Goal: Transaction & Acquisition: Purchase product/service

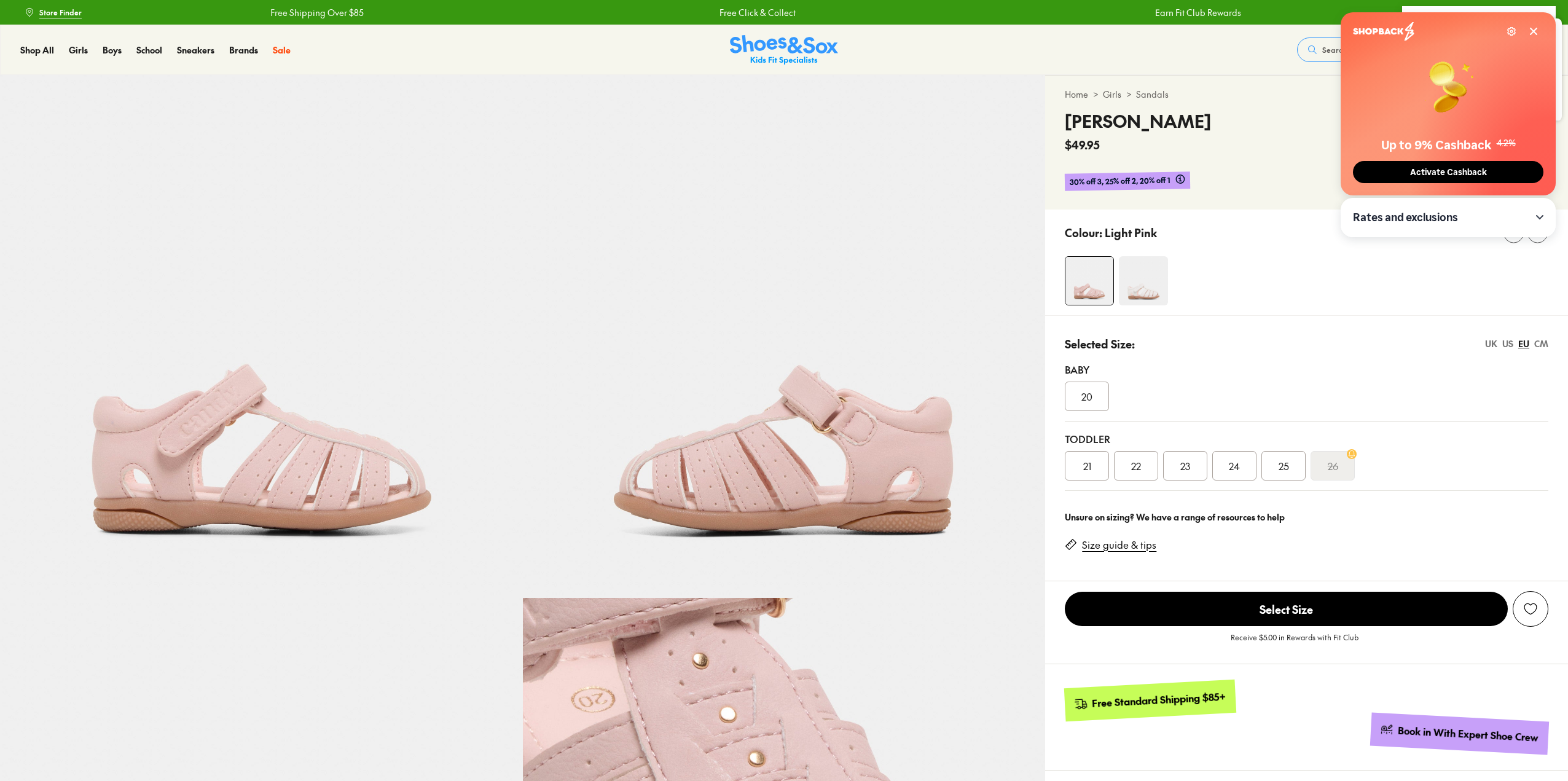
select select "*"
click at [1531, 29] on icon at bounding box center [1533, 31] width 6 height 6
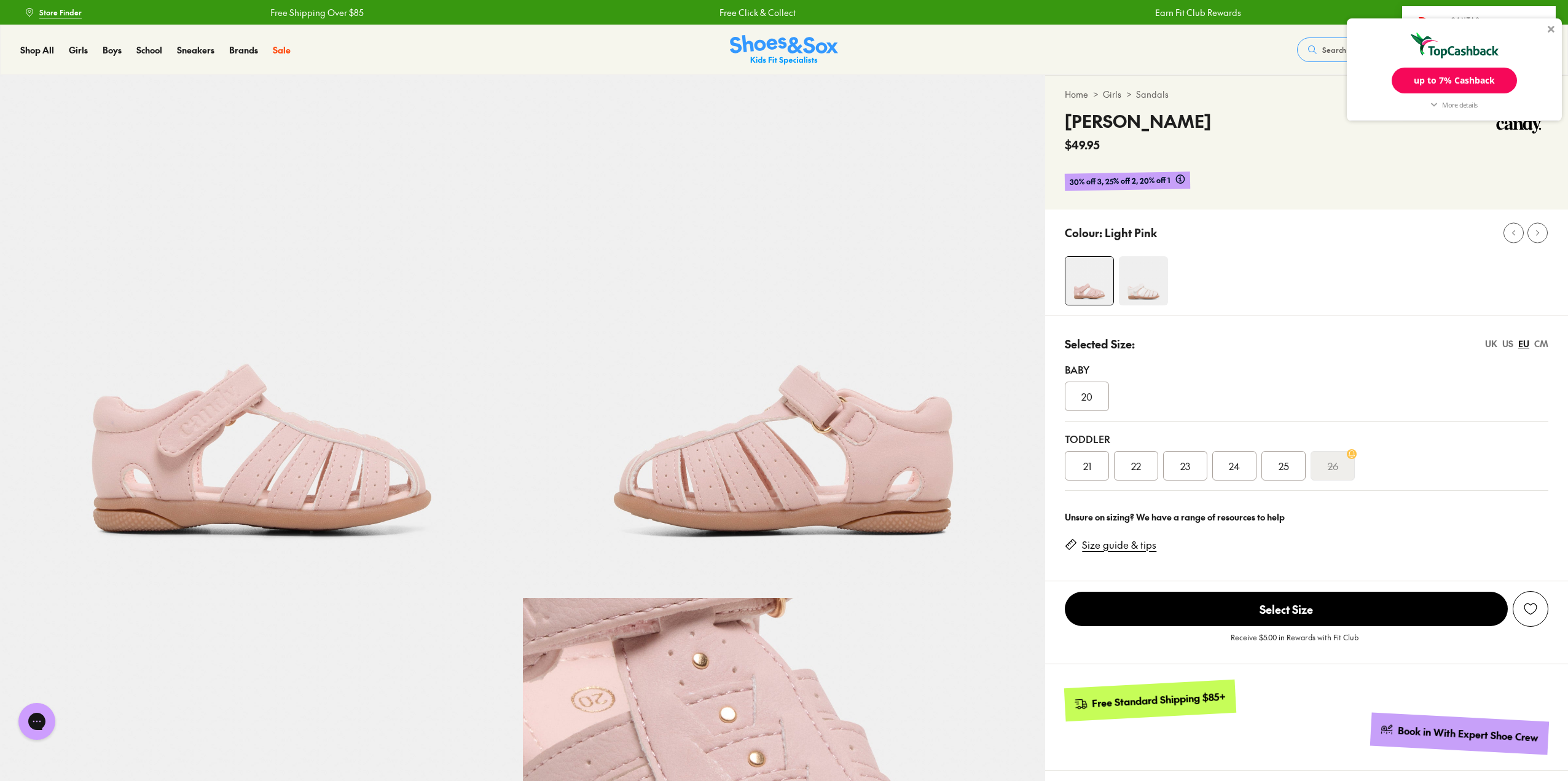
click at [1550, 25] on div "up to 7% Cashback More details Shoes & Sox Cashback Standard Cashback 7% Adidas…" at bounding box center [1455, 70] width 215 height 103
click at [1549, 32] on div at bounding box center [1551, 28] width 7 height 7
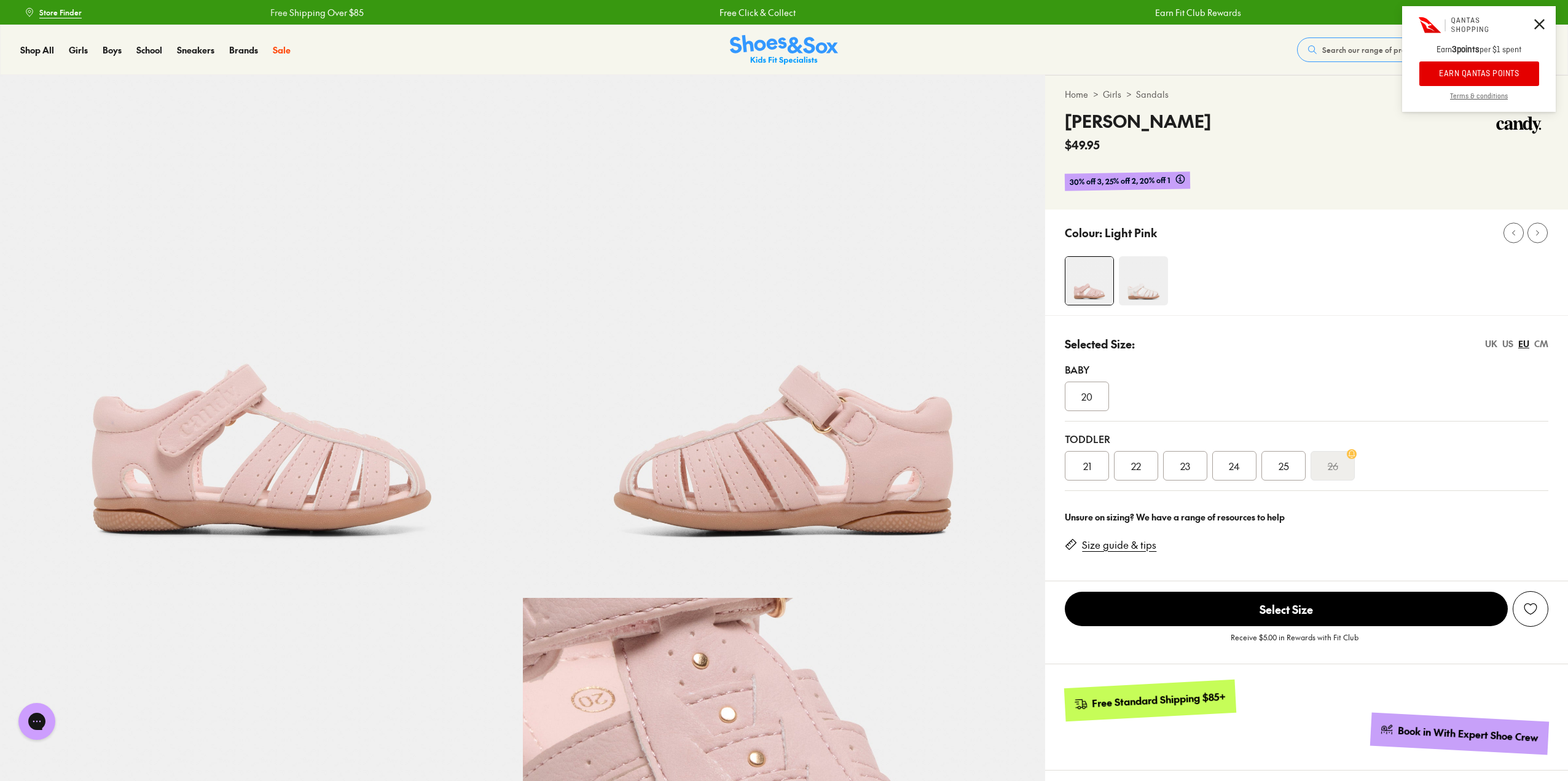
click at [1542, 22] on icon at bounding box center [1539, 24] width 10 height 10
click at [1541, 56] on span "2" at bounding box center [1544, 54] width 12 height 12
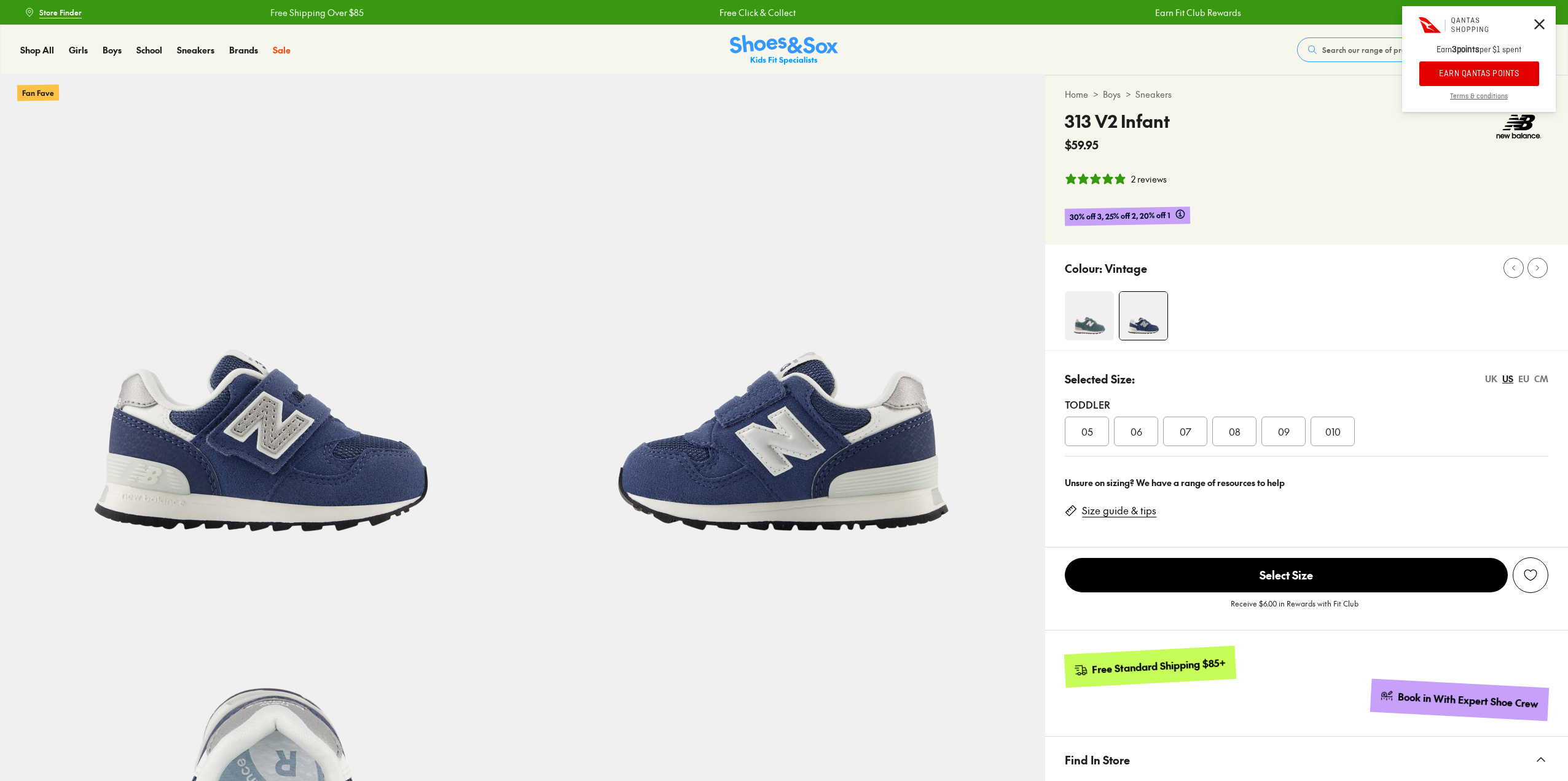
select select "*"
